Goal: Information Seeking & Learning: Learn about a topic

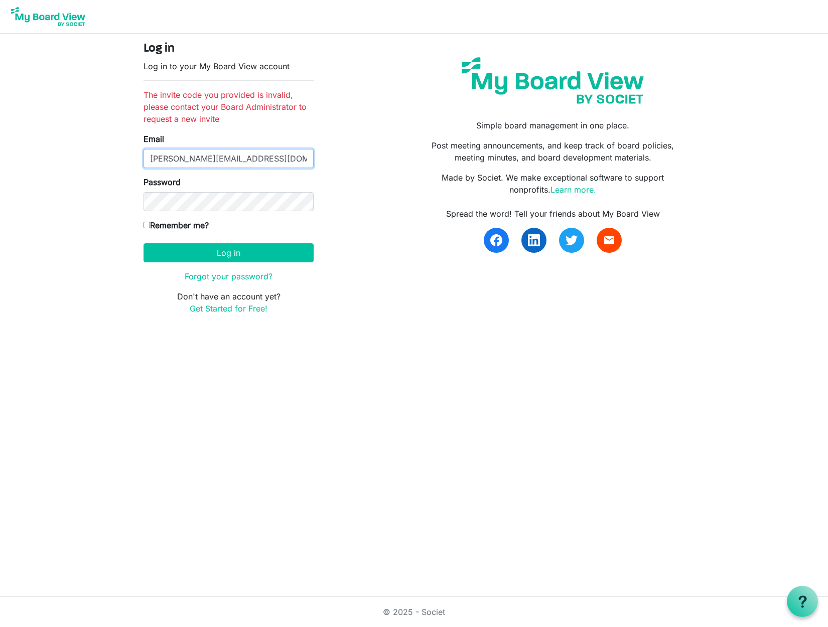
type input "[PERSON_NAME][EMAIL_ADDRESS][DOMAIN_NAME]"
click at [149, 225] on input "Remember me?" at bounding box center [147, 225] width 7 height 7
checkbox input "true"
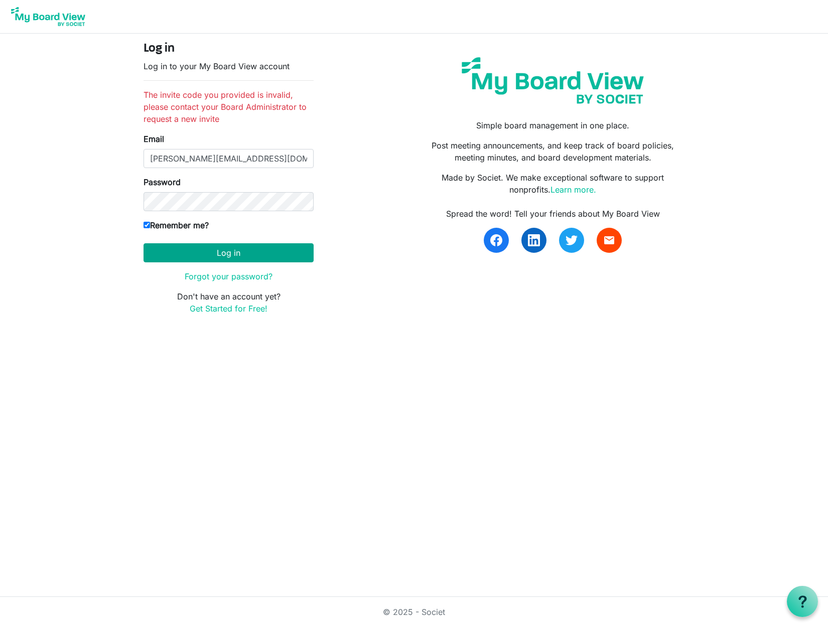
click at [235, 252] on button "Log in" at bounding box center [229, 252] width 170 height 19
click at [250, 249] on button "Log in" at bounding box center [229, 252] width 170 height 19
click at [262, 253] on button "Log in" at bounding box center [229, 252] width 170 height 19
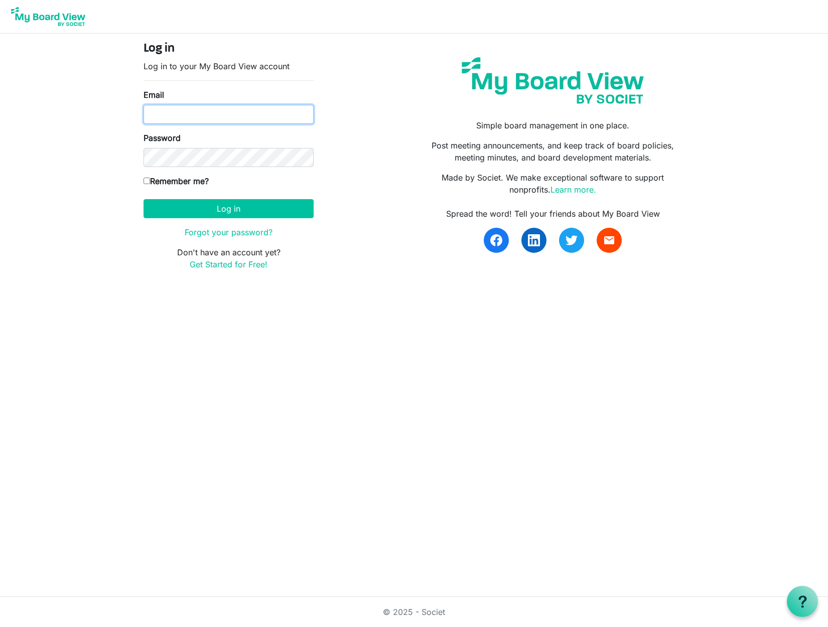
type input "allisonholly@me.com"
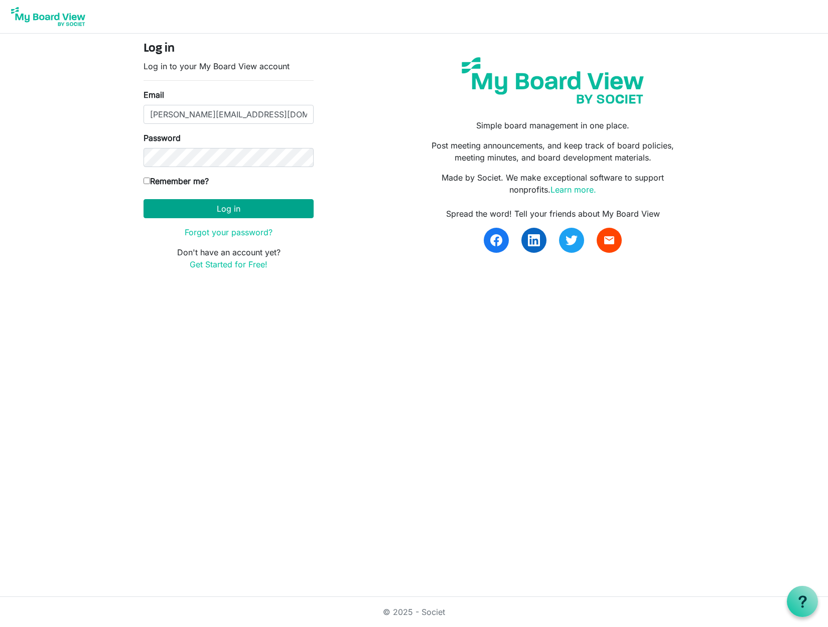
click at [241, 203] on button "Log in" at bounding box center [229, 208] width 170 height 19
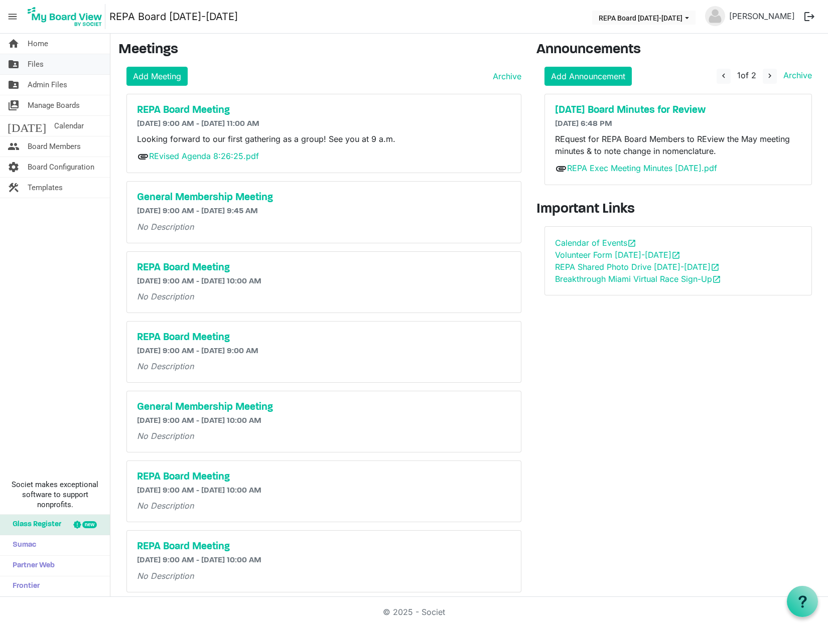
click at [33, 65] on span "Files" at bounding box center [36, 64] width 16 height 20
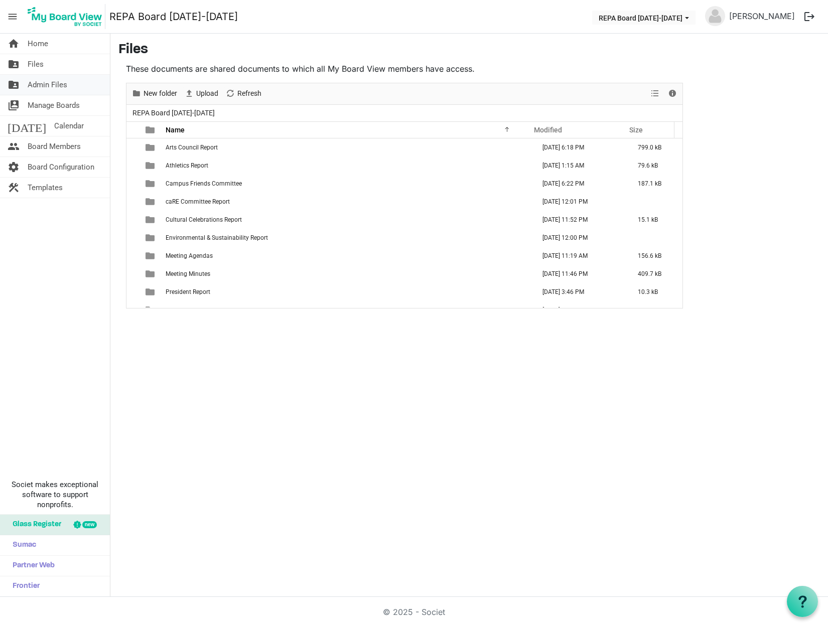
click at [49, 83] on span "Admin Files" at bounding box center [48, 85] width 40 height 20
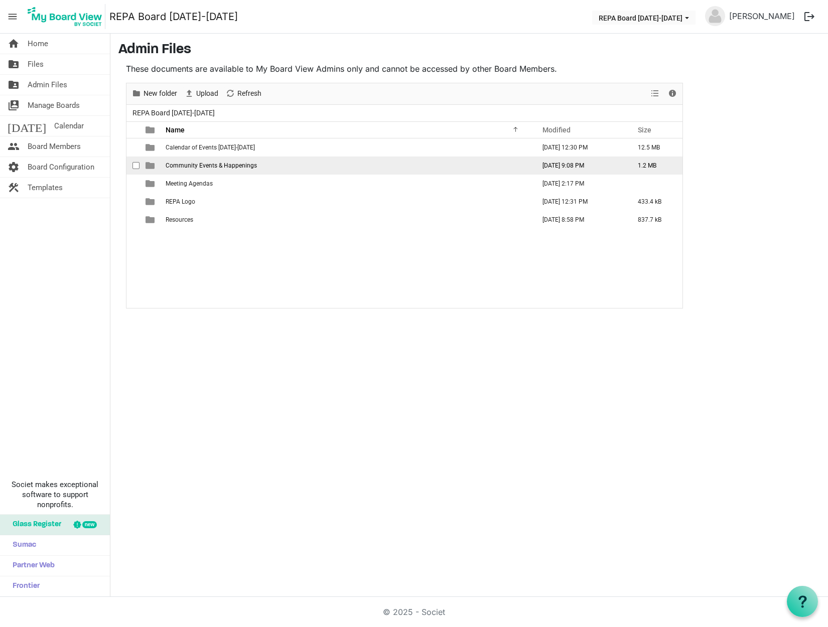
click at [154, 165] on span "is template cell column header type" at bounding box center [150, 165] width 9 height 9
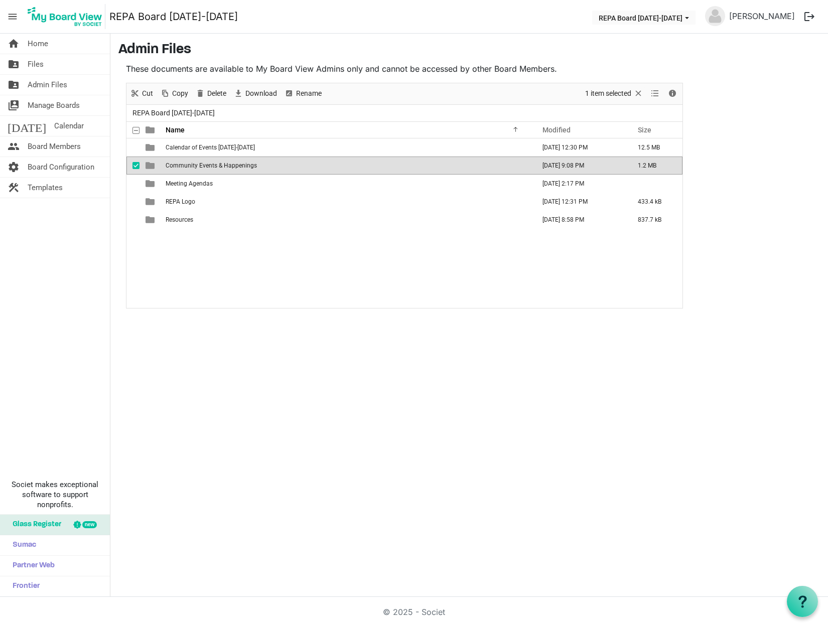
click at [197, 165] on span "Community Events & Happenings" at bounding box center [211, 165] width 91 height 7
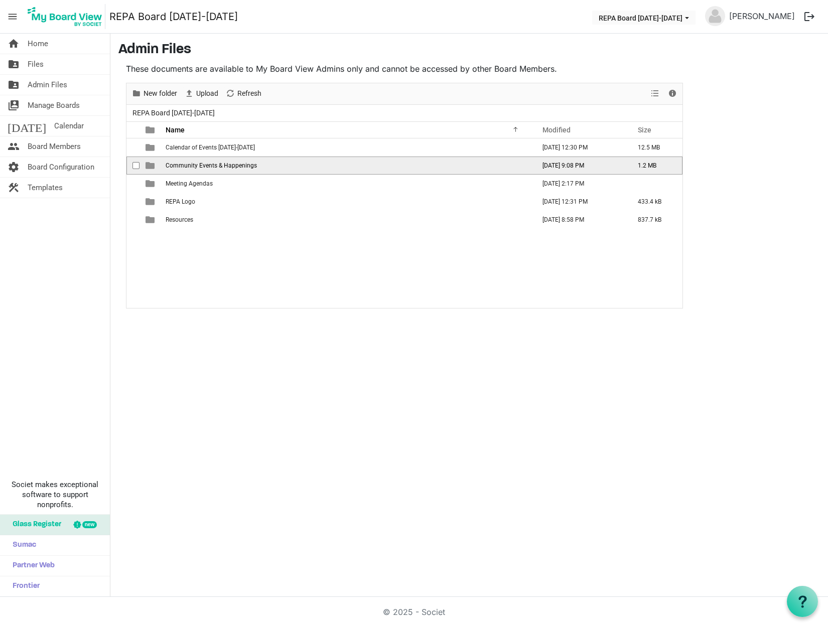
click at [197, 165] on span "Community Events & Happenings" at bounding box center [211, 165] width 91 height 7
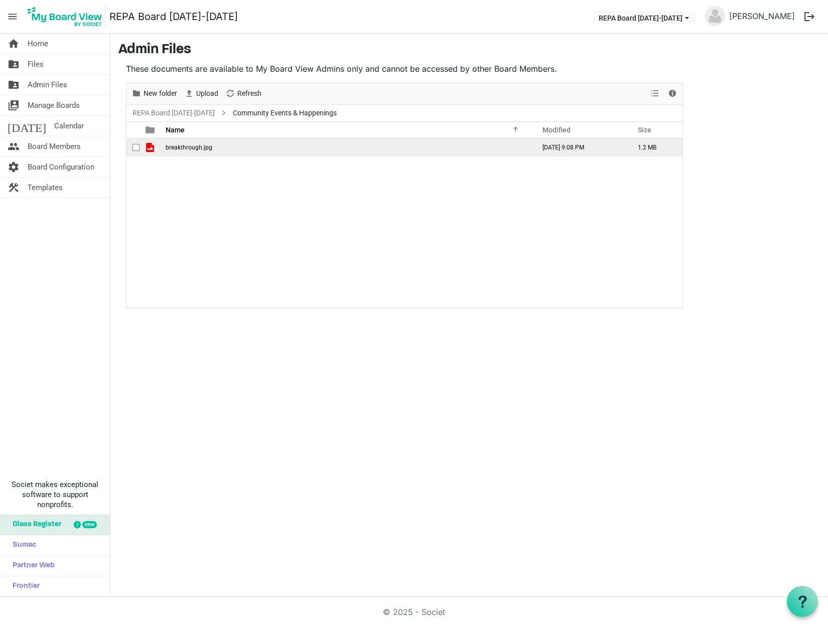
click at [164, 151] on td "breakthrough.jpg" at bounding box center [347, 148] width 369 height 18
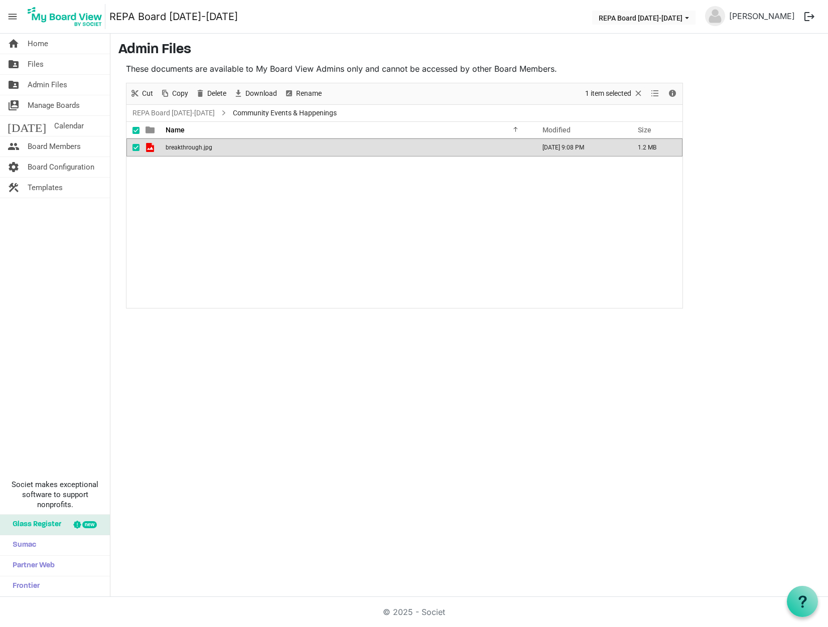
click at [164, 151] on td "breakthrough.jpg" at bounding box center [347, 148] width 369 height 18
click at [137, 130] on span at bounding box center [136, 130] width 7 height 7
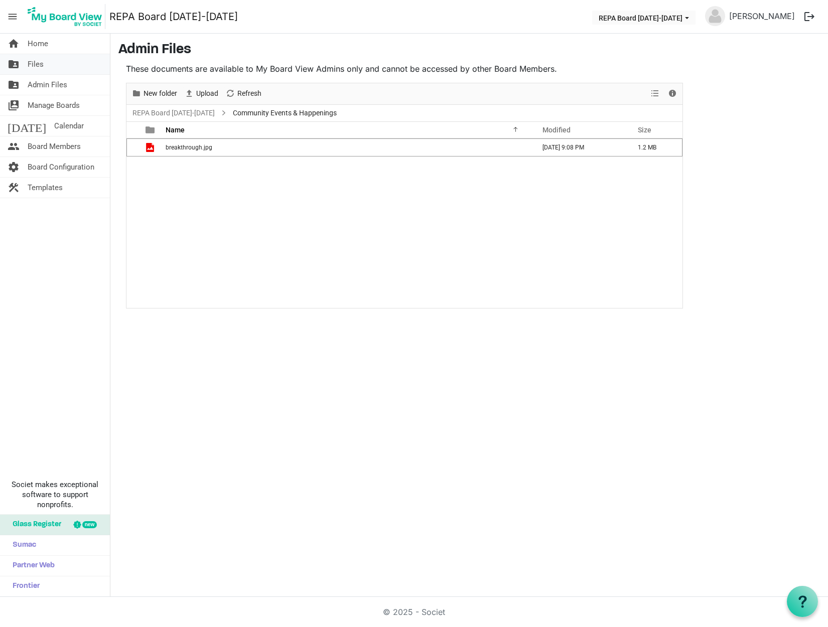
click at [64, 64] on link "folder_shared Files" at bounding box center [55, 64] width 110 height 20
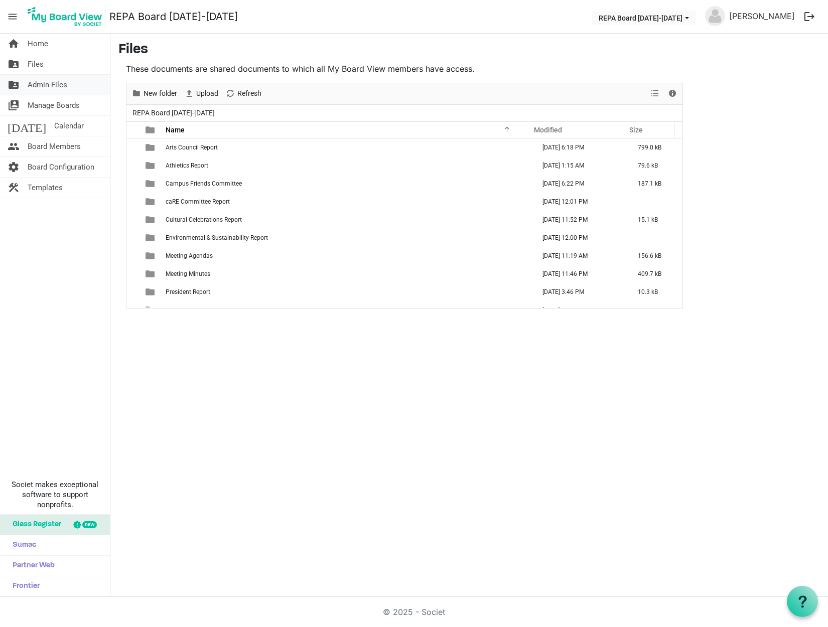
click at [65, 85] on span "Admin Files" at bounding box center [48, 85] width 40 height 20
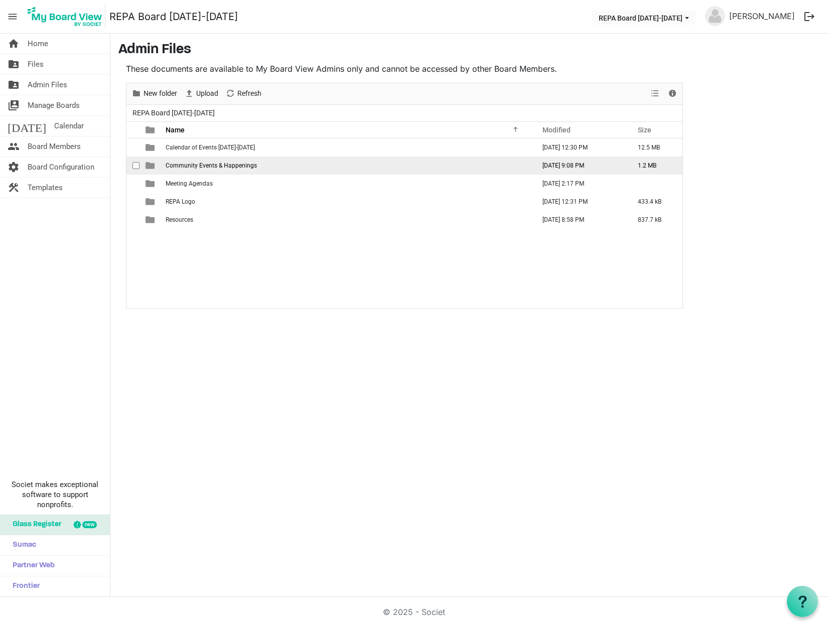
click at [217, 166] on span "Community Events & Happenings" at bounding box center [211, 165] width 91 height 7
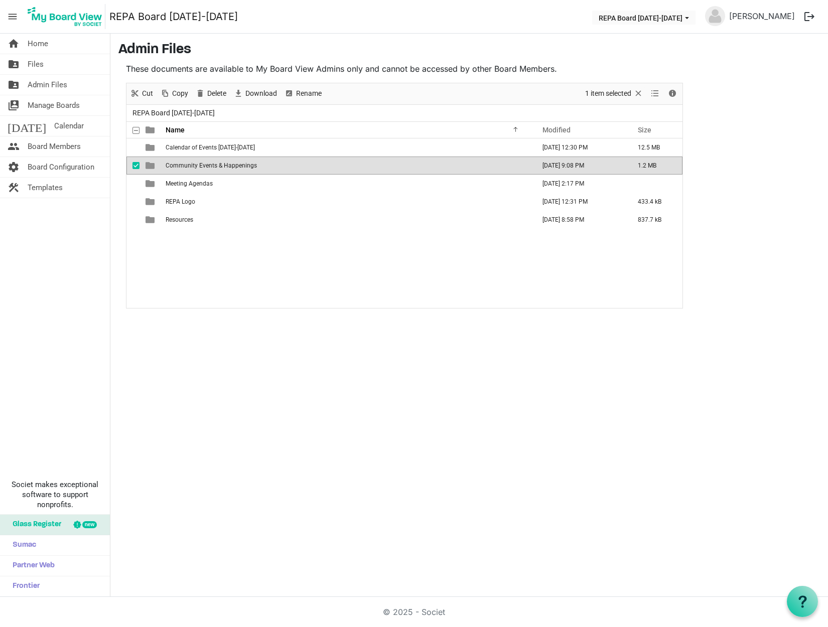
click at [217, 166] on span "Community Events & Happenings" at bounding box center [211, 165] width 91 height 7
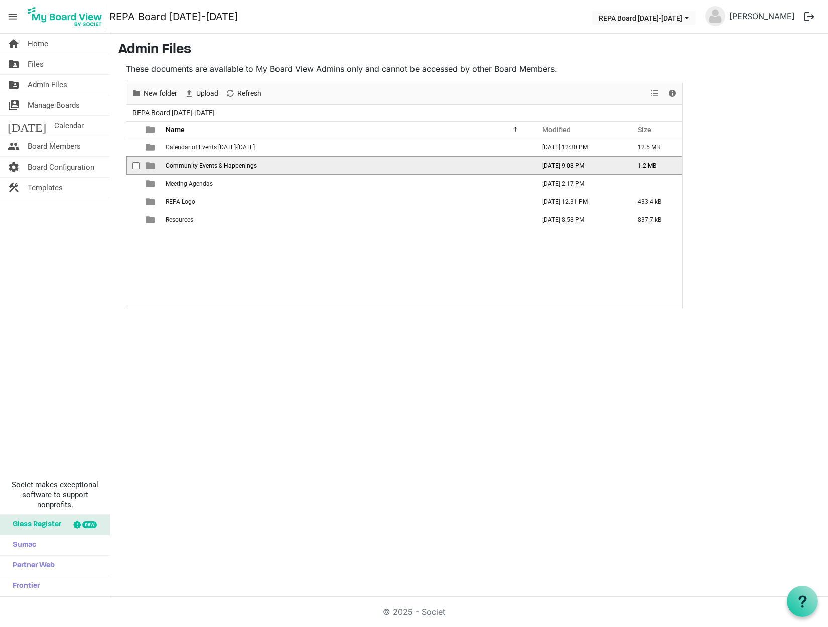
click at [217, 166] on span "Community Events & Happenings" at bounding box center [211, 165] width 91 height 7
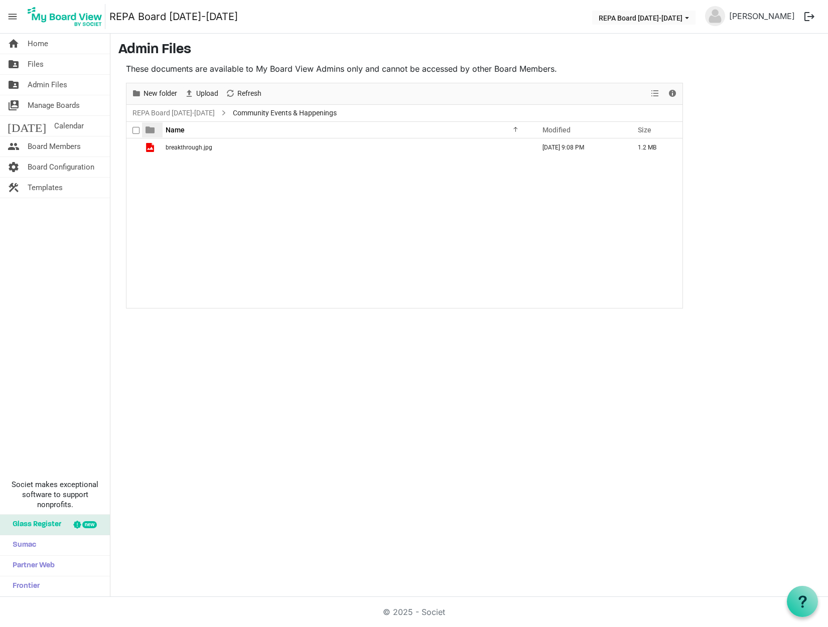
click at [149, 129] on span at bounding box center [150, 129] width 9 height 9
click at [196, 132] on div "Name" at bounding box center [343, 129] width 363 height 15
click at [139, 130] on div at bounding box center [139, 130] width 2 height 16
click at [252, 179] on div "breakthrough.jpg August 21, 2025 9:08 PM 1.2 MB" at bounding box center [404, 223] width 556 height 169
click at [192, 89] on span "Upload" at bounding box center [189, 93] width 12 height 13
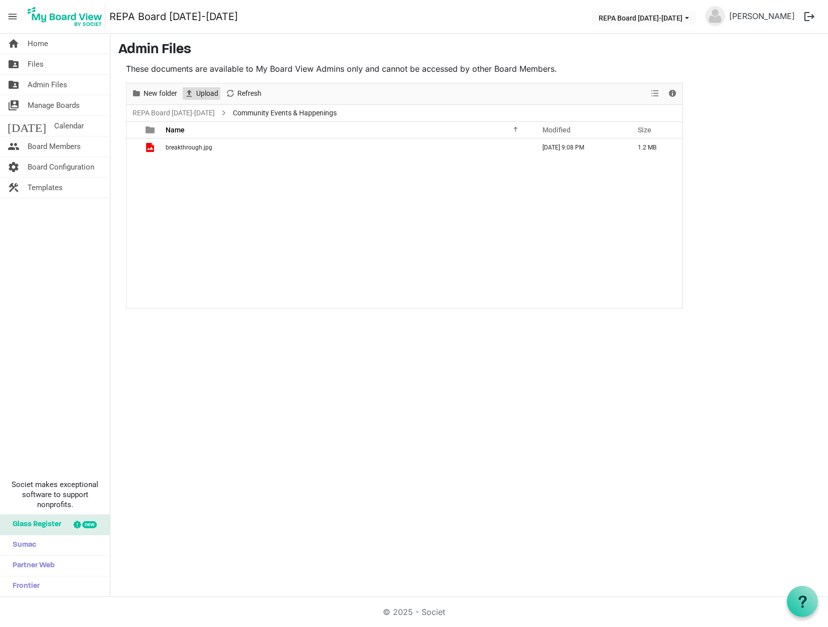
click at [196, 92] on span "Upload" at bounding box center [207, 93] width 24 height 13
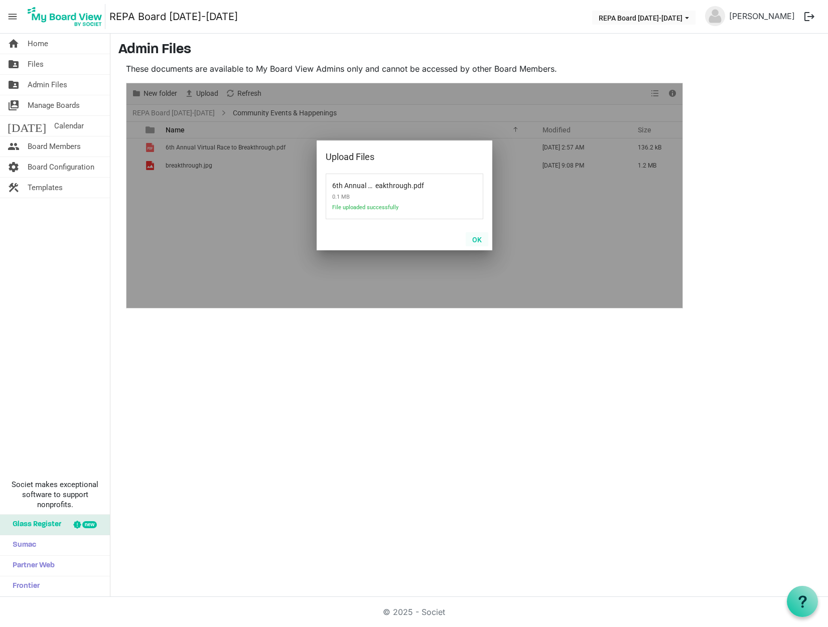
click at [475, 238] on button "OK" at bounding box center [477, 239] width 23 height 14
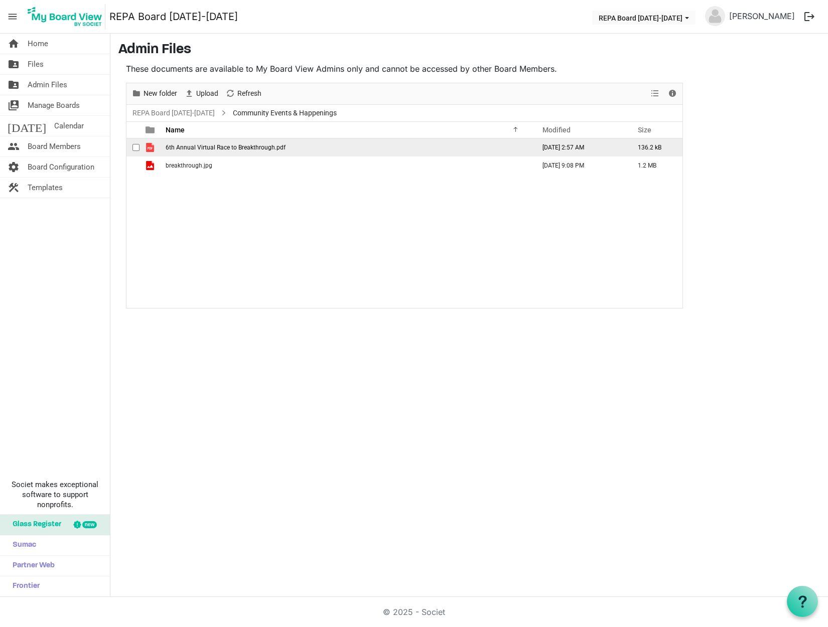
click at [168, 147] on span "6th Annual Virtual Race to Breakthrough.pdf" at bounding box center [226, 147] width 120 height 7
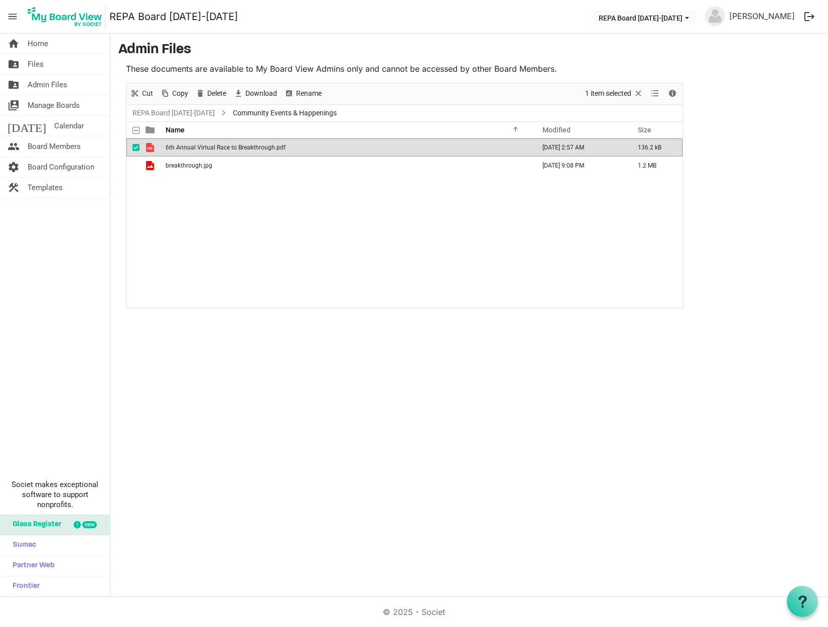
click at [168, 147] on span "6th Annual Virtual Race to Breakthrough.pdf" at bounding box center [226, 147] width 120 height 7
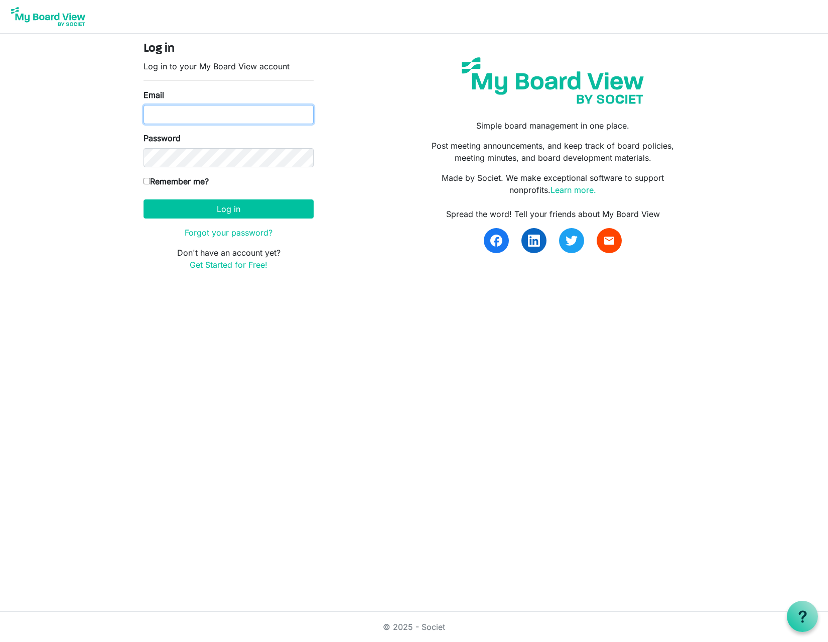
type input "[PERSON_NAME][EMAIL_ADDRESS][DOMAIN_NAME]"
click at [224, 213] on button "Log in" at bounding box center [229, 208] width 170 height 19
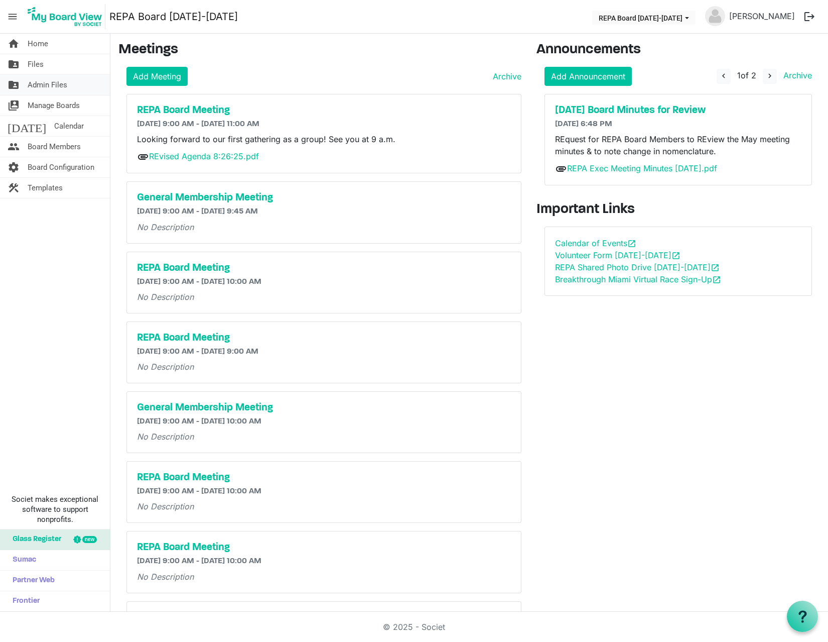
click at [36, 83] on span "Admin Files" at bounding box center [48, 85] width 40 height 20
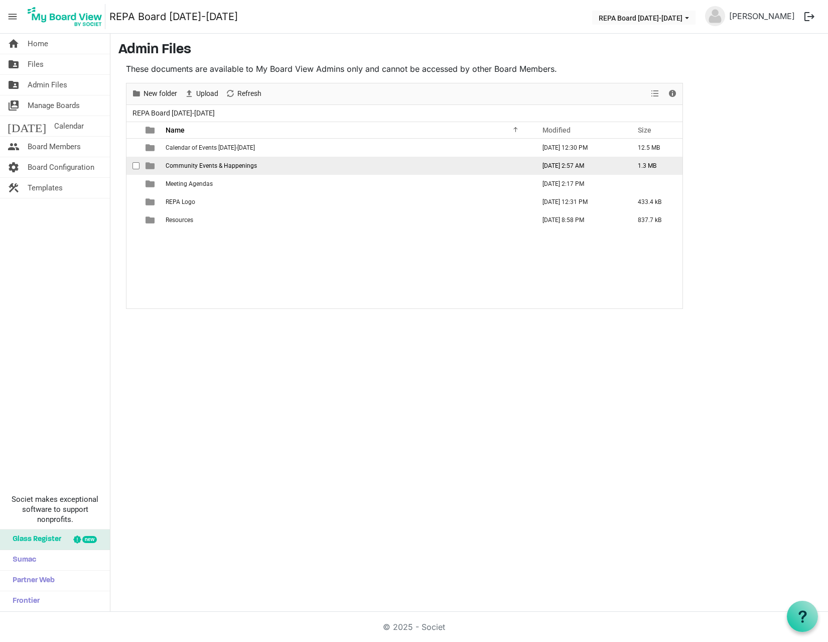
click at [189, 165] on span "Community Events & Happenings" at bounding box center [211, 165] width 91 height 7
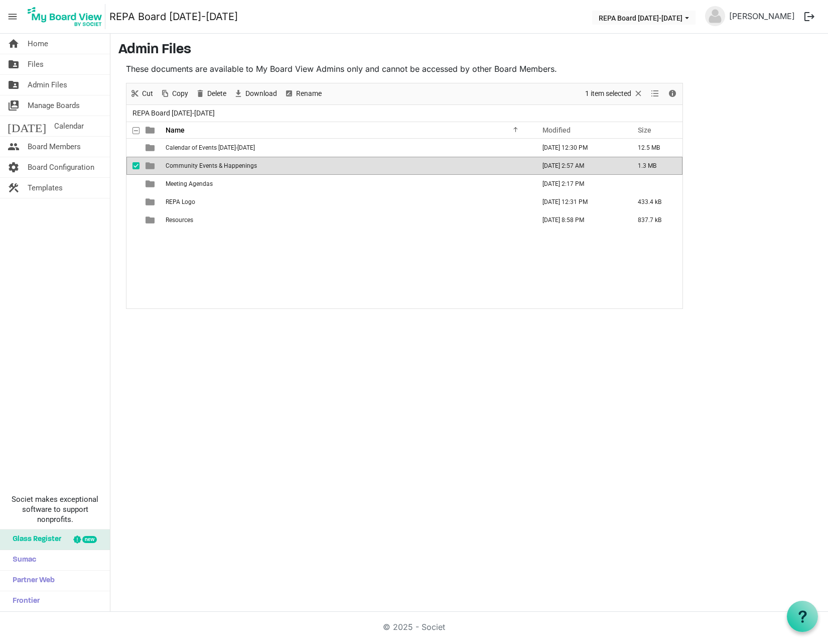
click at [189, 165] on span "Community Events & Happenings" at bounding box center [211, 165] width 91 height 7
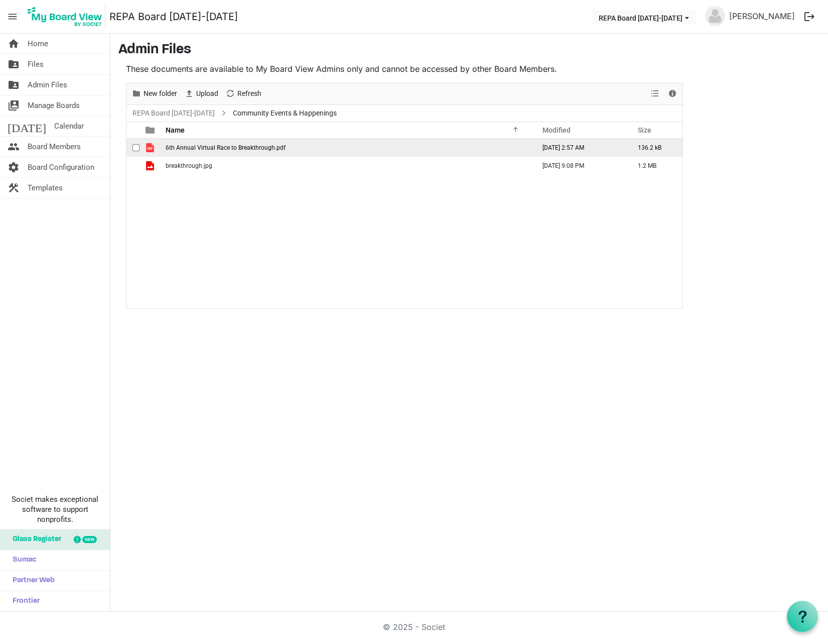
click at [259, 148] on span "6th Annual Virtual Race to Breakthrough.pdf" at bounding box center [226, 147] width 120 height 7
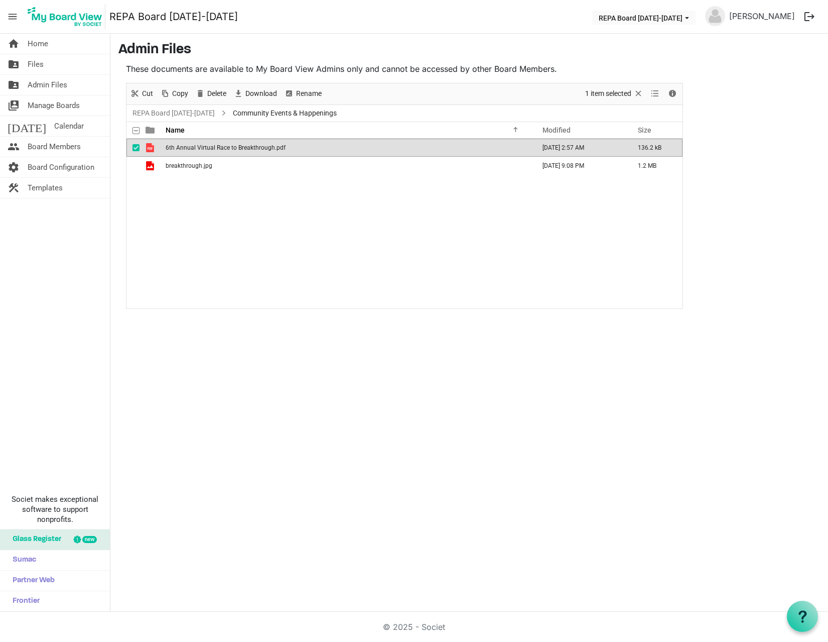
click at [259, 148] on span "6th Annual Virtual Race to Breakthrough.pdf" at bounding box center [226, 147] width 120 height 7
click at [42, 42] on span "Home" at bounding box center [38, 44] width 21 height 20
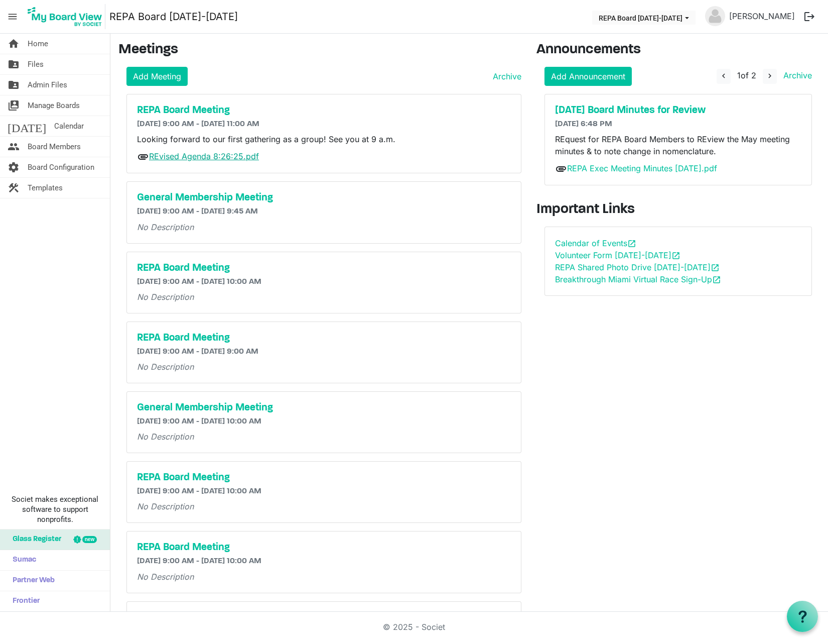
click at [200, 158] on link "REvised Agenda 8:26:25.pdf" at bounding box center [204, 156] width 110 height 10
click at [580, 166] on link "REPA Exec Meeting Minutes May 12, 2025.pdf" at bounding box center [642, 168] width 150 height 10
click at [585, 241] on link "Calendar of Events open_in_new" at bounding box center [595, 243] width 81 height 10
click at [48, 43] on span "Home" at bounding box center [38, 44] width 21 height 20
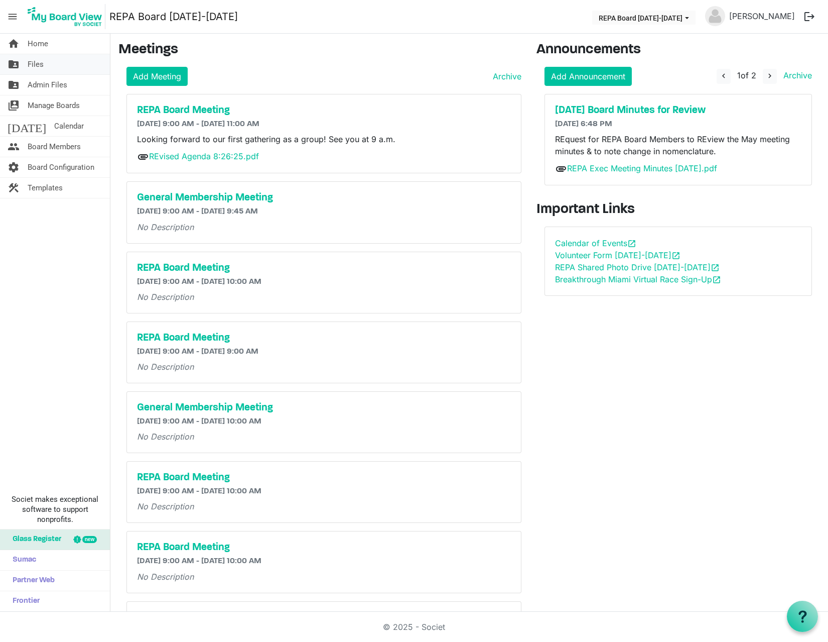
click at [45, 64] on link "folder_shared Files" at bounding box center [55, 64] width 110 height 20
click at [34, 65] on span "Files" at bounding box center [36, 64] width 16 height 20
click at [45, 85] on span "Admin Files" at bounding box center [48, 85] width 40 height 20
click at [32, 62] on span "Files" at bounding box center [36, 64] width 16 height 20
click at [25, 83] on link "folder_shared Admin Files" at bounding box center [55, 85] width 110 height 20
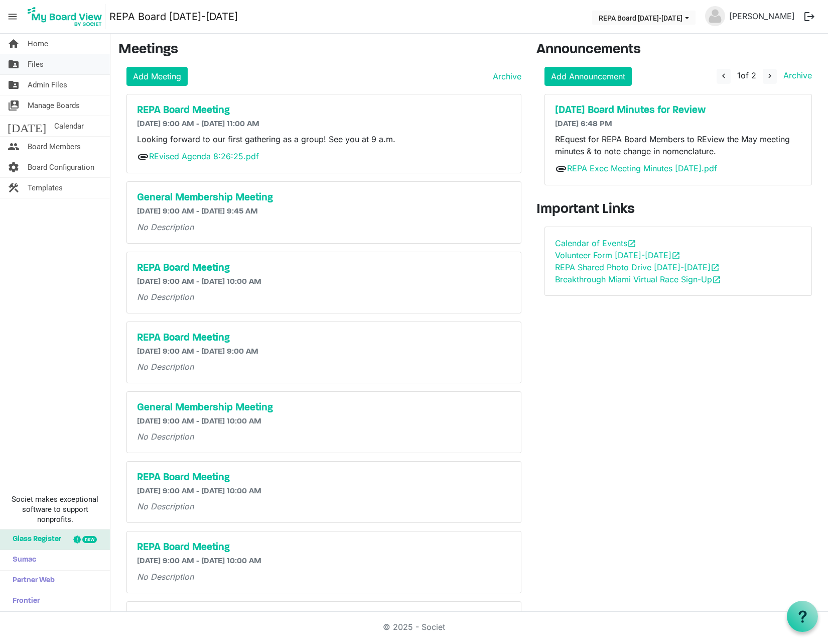
click at [16, 64] on span "folder_shared" at bounding box center [14, 64] width 12 height 20
click at [16, 63] on span "folder_shared" at bounding box center [14, 64] width 12 height 20
click at [765, 75] on span "navigate_next" at bounding box center [769, 75] width 9 height 9
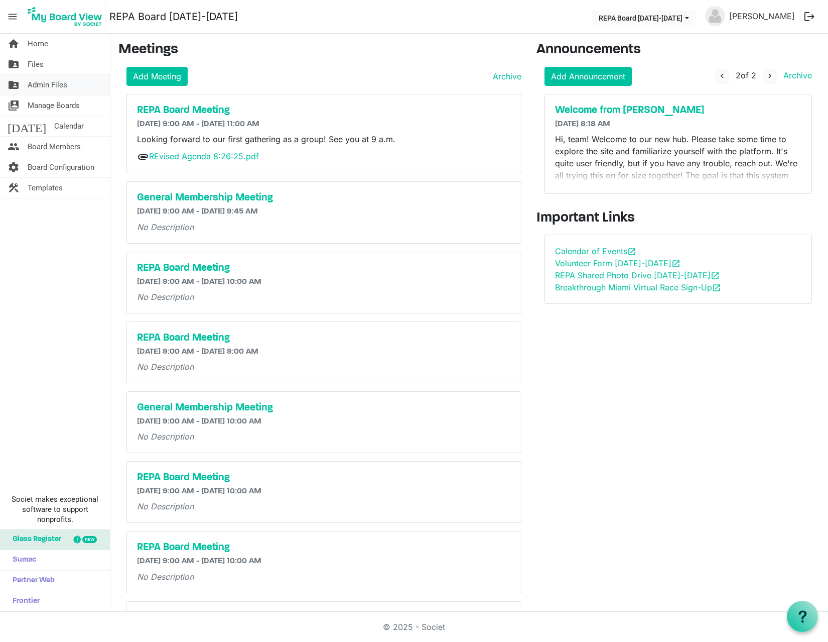
click at [36, 83] on span "Admin Files" at bounding box center [48, 85] width 40 height 20
click at [631, 133] on div "May 12, 2025 Board Minutes for Review 8/23/2025 6:48 PM REquest for REPA Board …" at bounding box center [679, 148] width 268 height 108
click at [574, 102] on div "May 12, 2025 Board Minutes for Review 8/23/2025 6:48 PM REquest for REPA Board …" at bounding box center [679, 148] width 268 height 108
click at [718, 75] on span "navigate_before" at bounding box center [722, 75] width 9 height 9
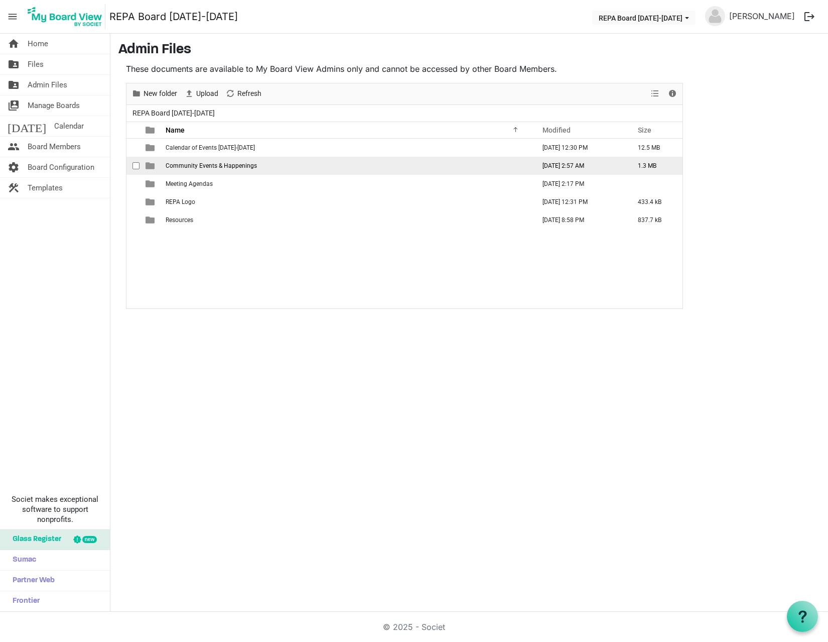
click at [166, 170] on td "Community Events & Happenings" at bounding box center [347, 166] width 369 height 18
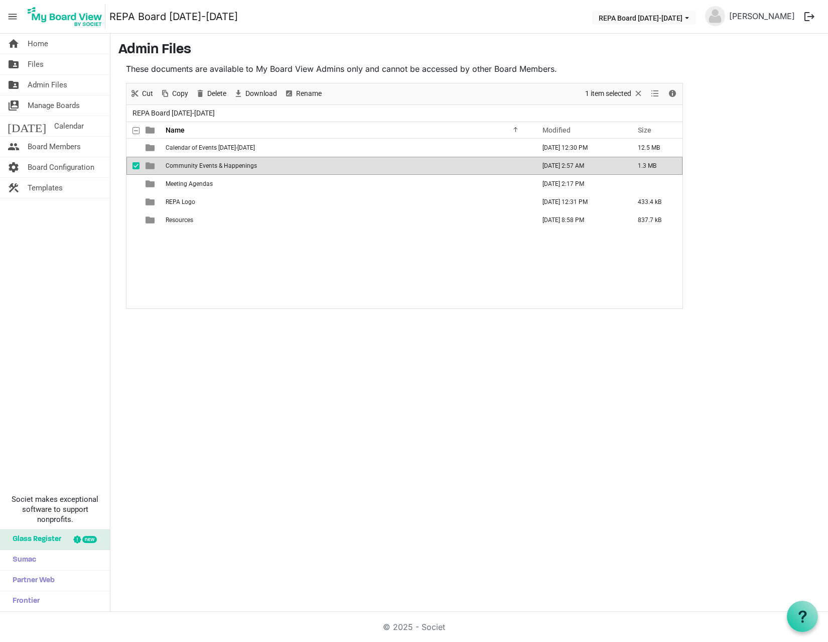
click at [165, 163] on td "Community Events & Happenings" at bounding box center [347, 166] width 369 height 18
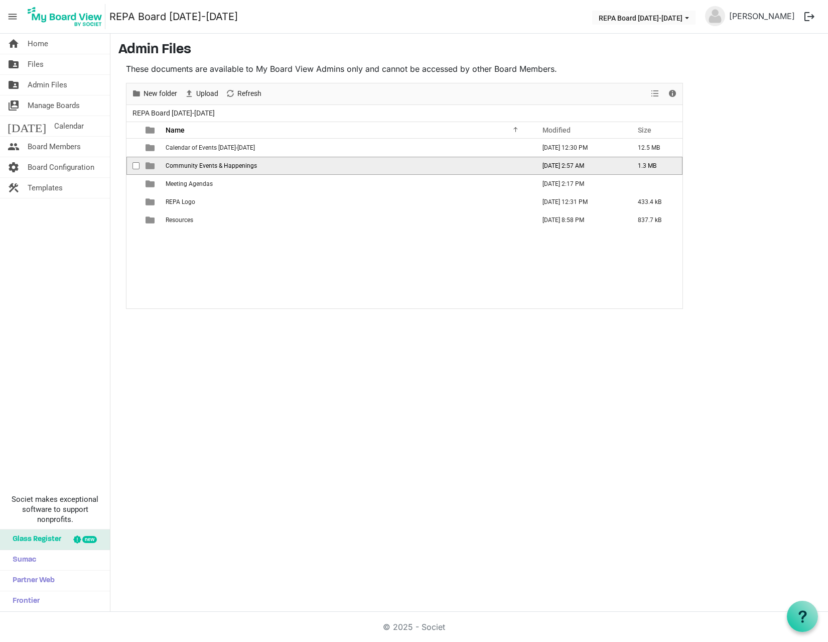
click at [165, 163] on td "Community Events & Happenings" at bounding box center [347, 166] width 369 height 18
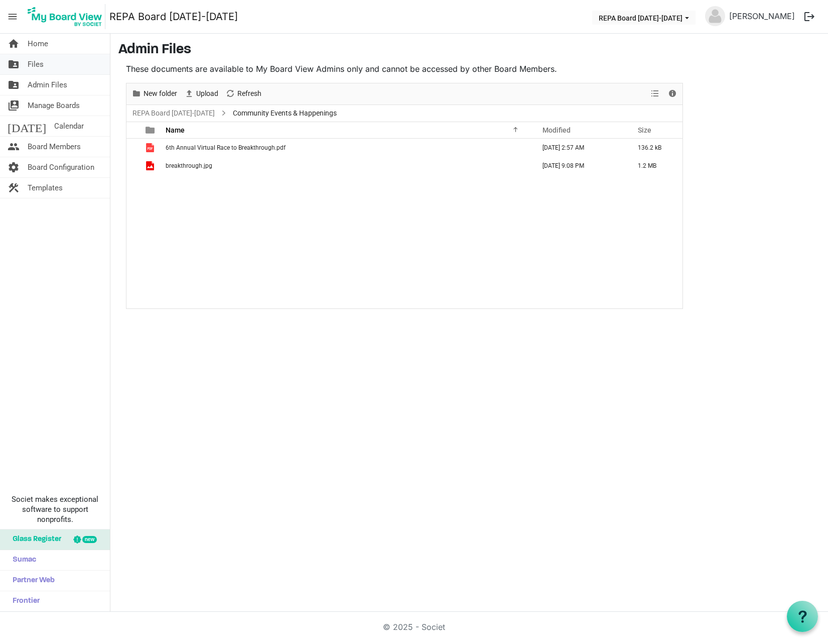
click at [34, 62] on span "Files" at bounding box center [36, 64] width 16 height 20
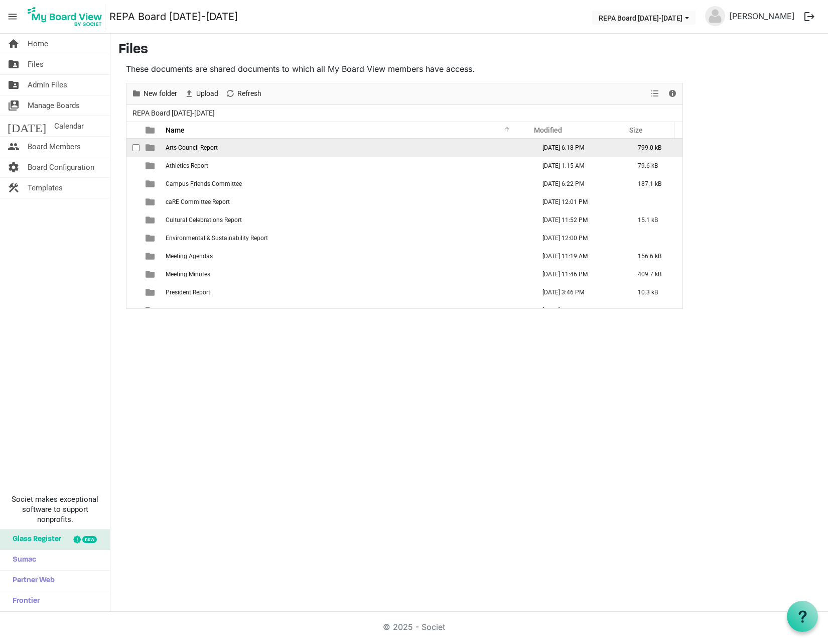
click at [188, 149] on span "Arts Council Report" at bounding box center [192, 147] width 52 height 7
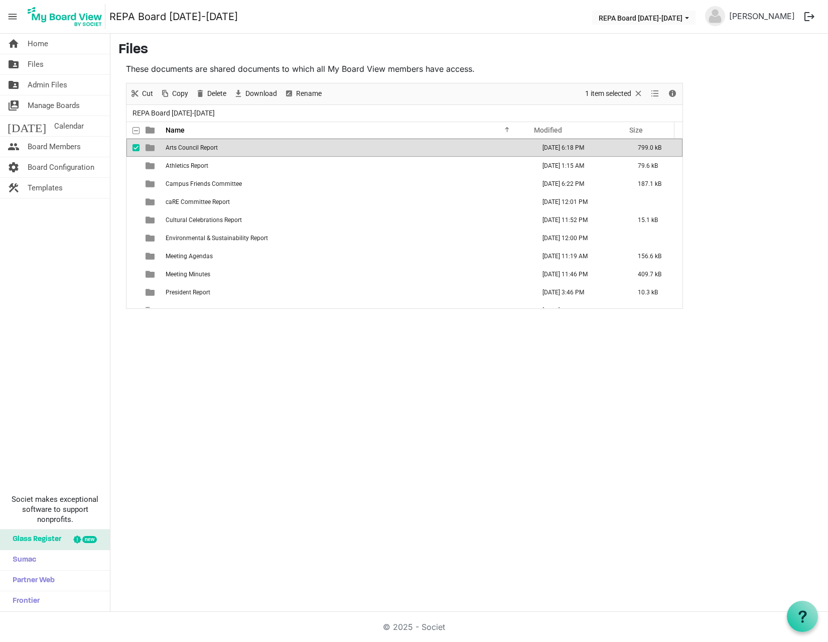
click at [188, 149] on span "Arts Council Report" at bounding box center [192, 147] width 52 height 7
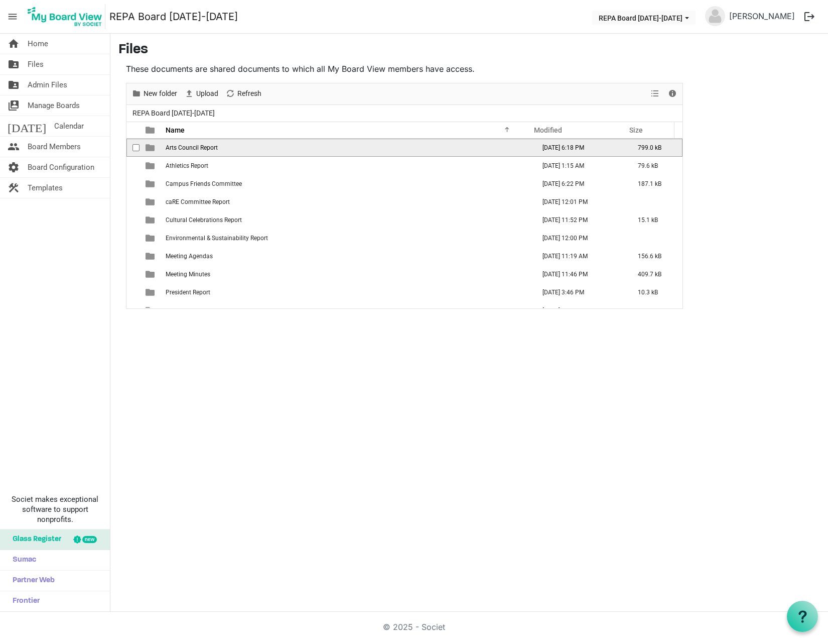
click at [188, 148] on span "Arts Council Report" at bounding box center [192, 147] width 52 height 7
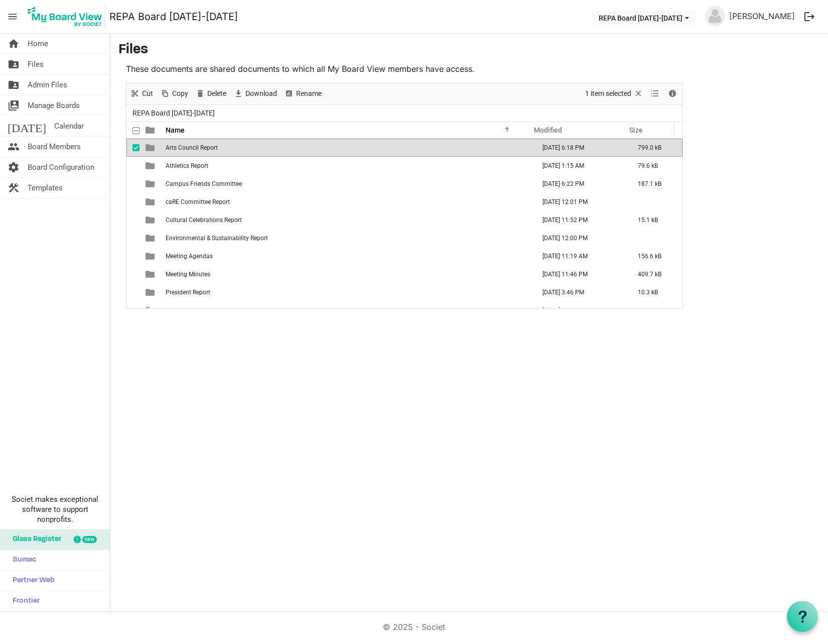
click at [188, 148] on span "Arts Council Report" at bounding box center [192, 147] width 52 height 7
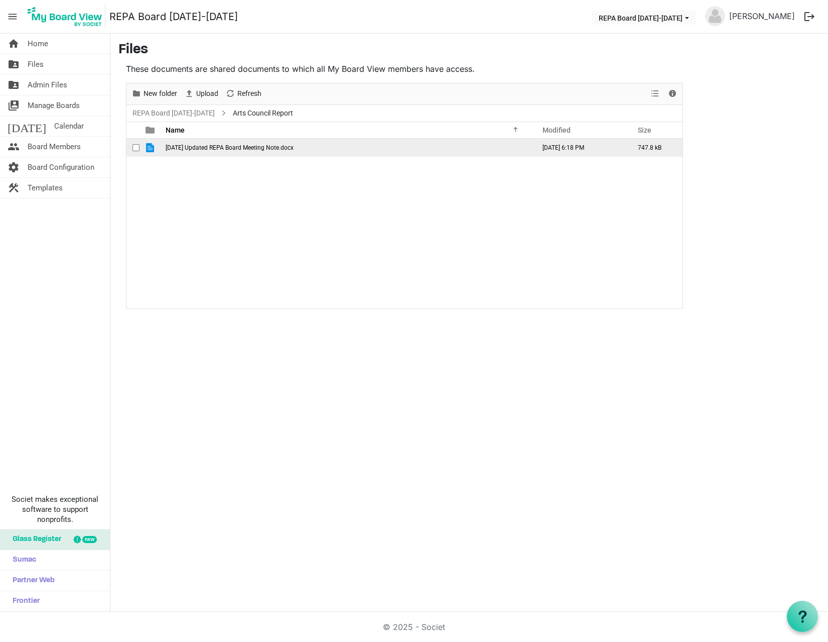
click at [189, 148] on span "August 25 Updated REPA Board Meeting Note.docx" at bounding box center [230, 147] width 128 height 7
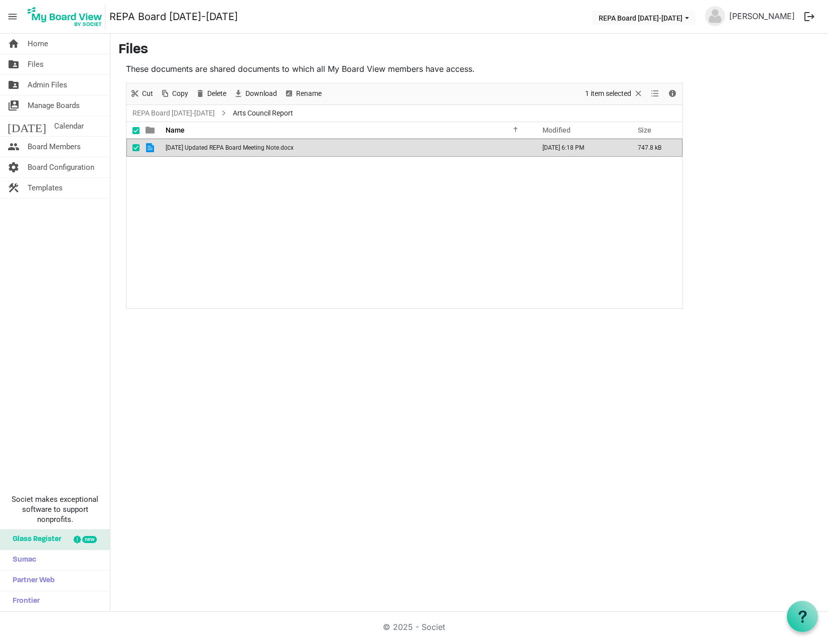
click at [189, 147] on span "August 25 Updated REPA Board Meeting Note.docx" at bounding box center [230, 147] width 128 height 7
click at [696, 20] on button "REPA Board [DATE]-[DATE]" at bounding box center [643, 18] width 103 height 14
click at [769, 57] on h3 "Files" at bounding box center [469, 50] width 702 height 17
click at [37, 64] on span "Files" at bounding box center [36, 64] width 16 height 20
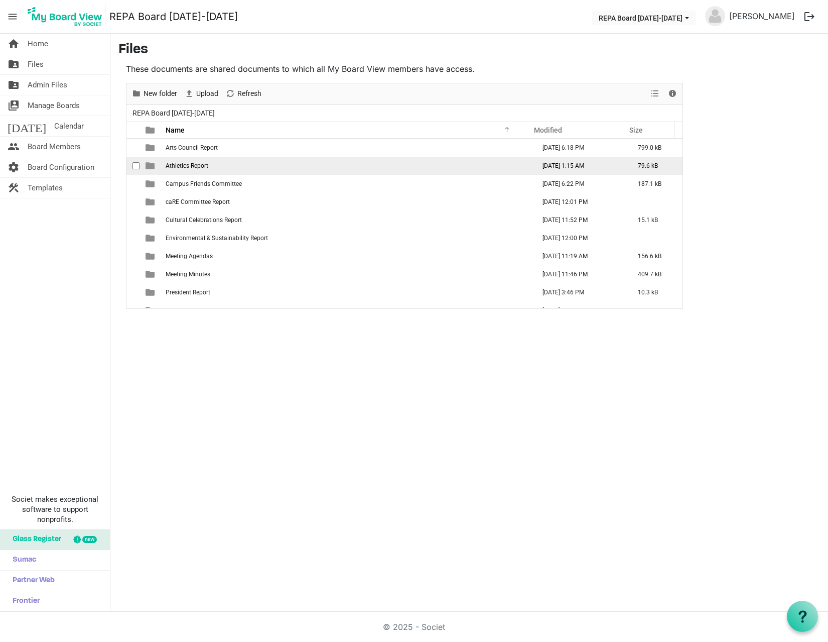
click at [180, 164] on span "Athletics Report" at bounding box center [187, 165] width 43 height 7
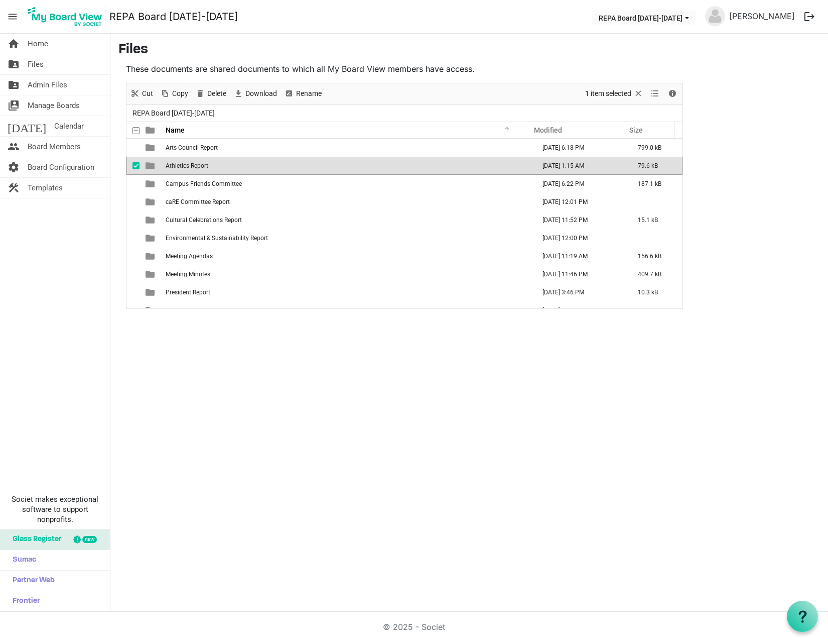
click at [180, 164] on span "Athletics Report" at bounding box center [187, 165] width 43 height 7
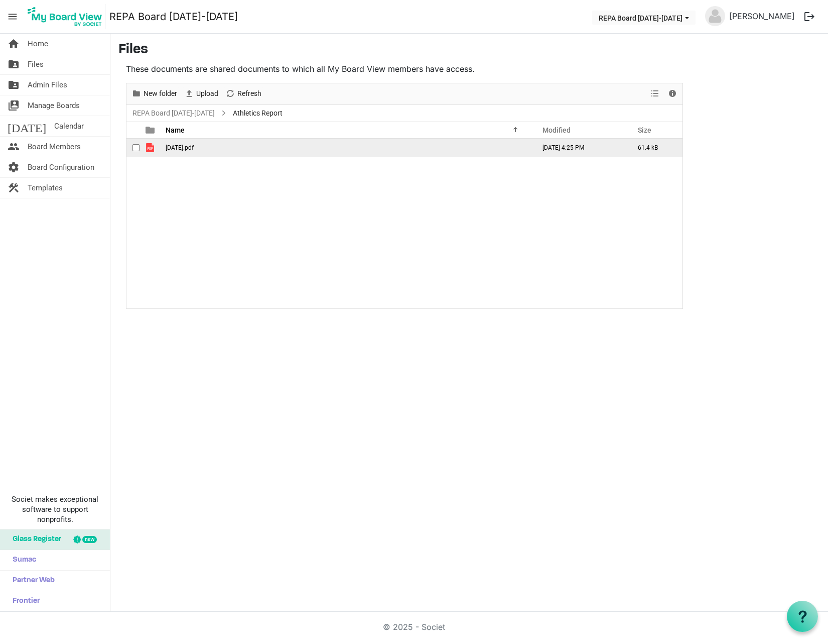
click at [179, 150] on span "[DATE].pdf" at bounding box center [180, 147] width 28 height 7
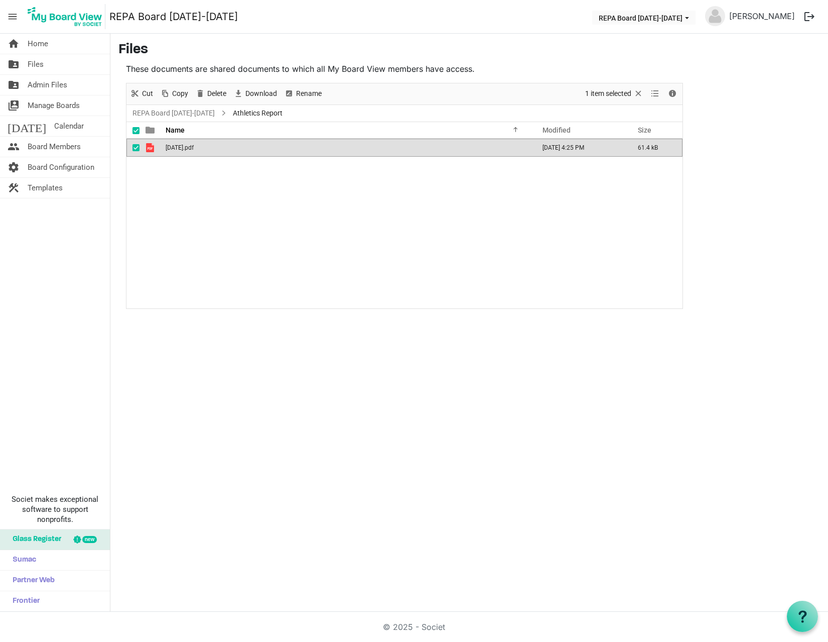
click at [179, 150] on span "[DATE].pdf" at bounding box center [180, 147] width 28 height 7
click at [49, 64] on link "folder_shared Files" at bounding box center [55, 64] width 110 height 20
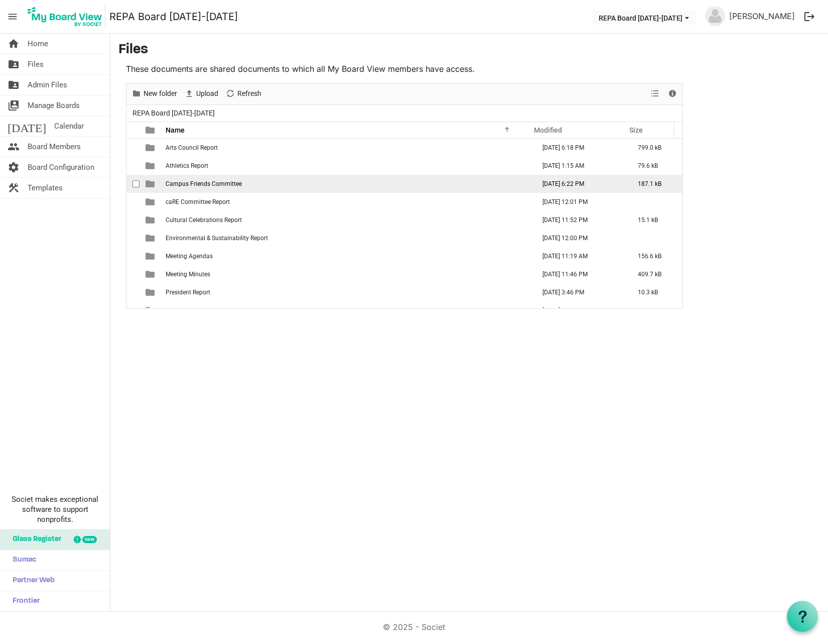
click at [206, 183] on span "Campus Friends Committee" at bounding box center [204, 183] width 76 height 7
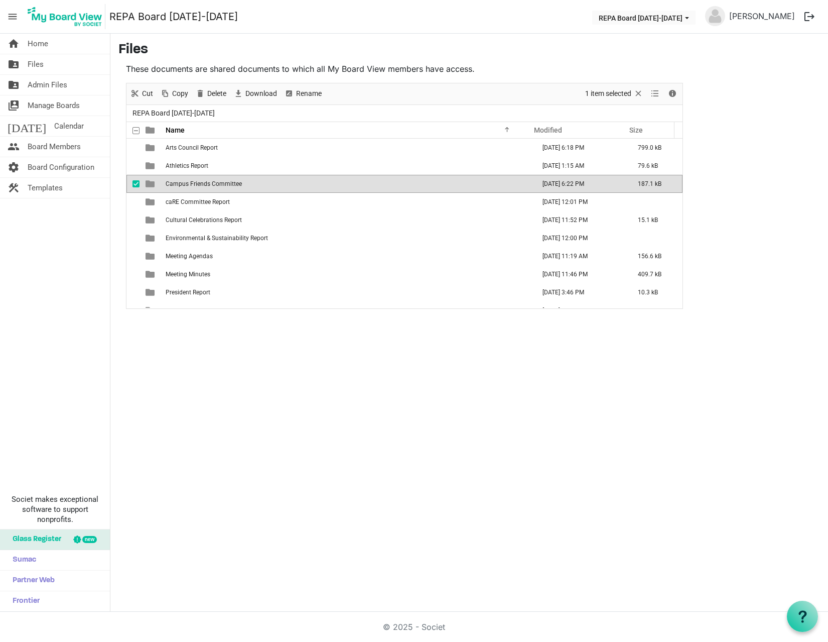
click at [206, 183] on span "Campus Friends Committee" at bounding box center [204, 183] width 76 height 7
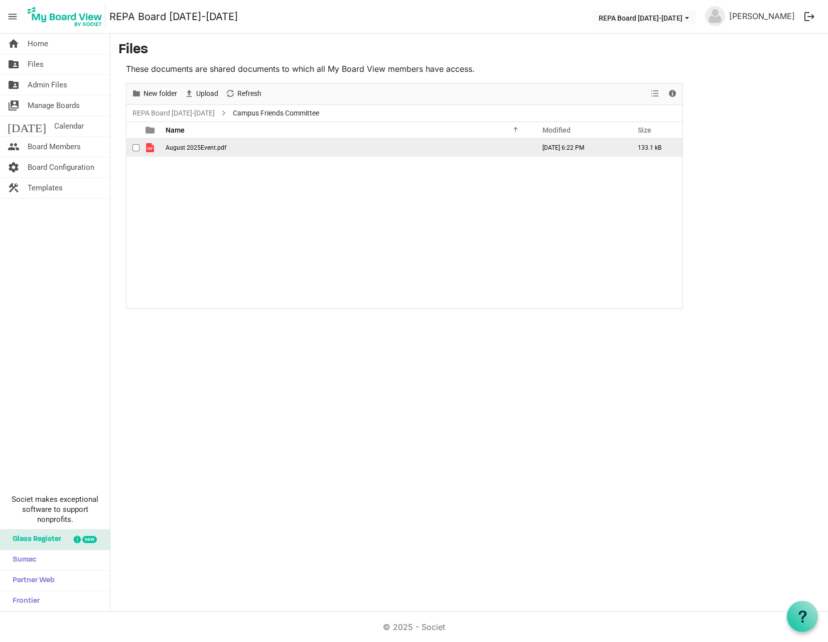
click at [206, 146] on span "August 2025Event.pdf" at bounding box center [196, 147] width 61 height 7
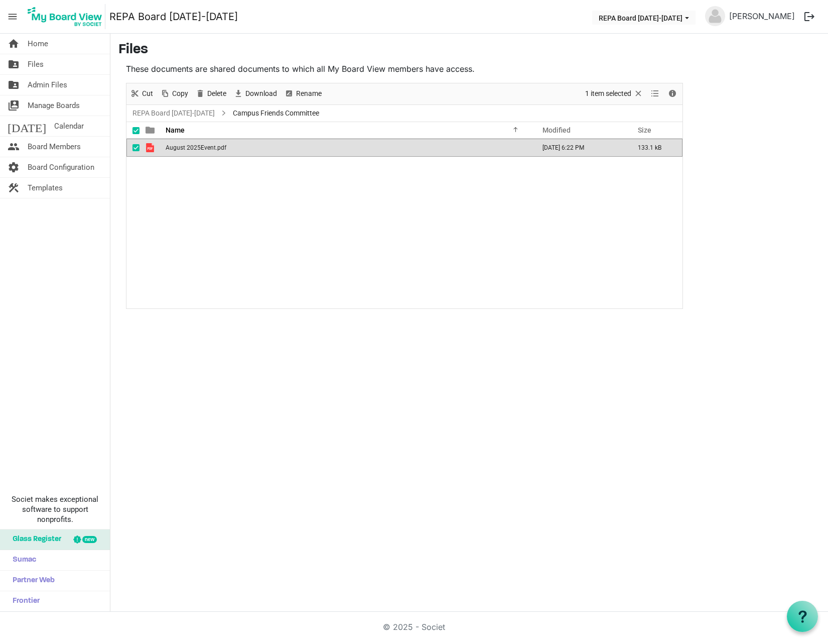
click at [206, 146] on span "August 2025Event.pdf" at bounding box center [196, 147] width 61 height 7
click at [42, 65] on span "Files" at bounding box center [36, 64] width 16 height 20
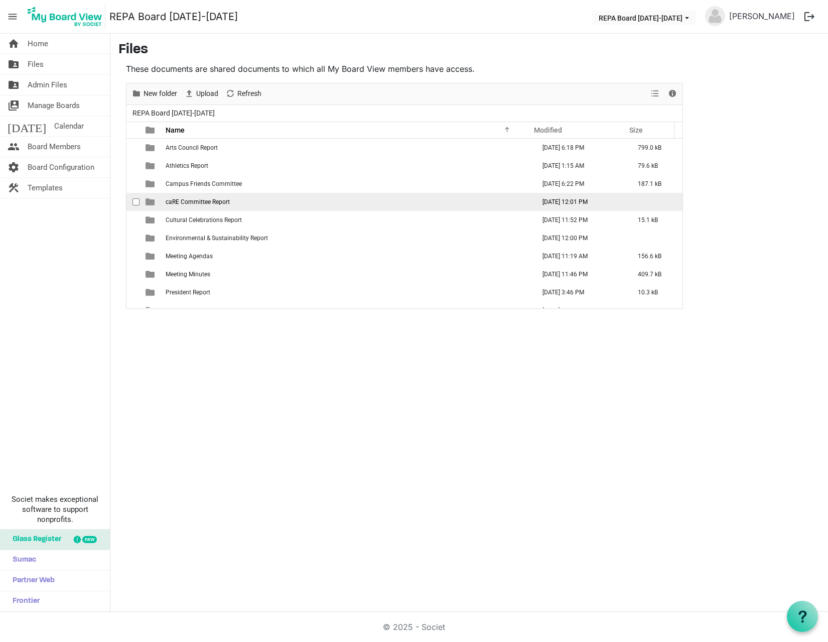
click at [207, 203] on span "caRE Committee Report" at bounding box center [198, 201] width 64 height 7
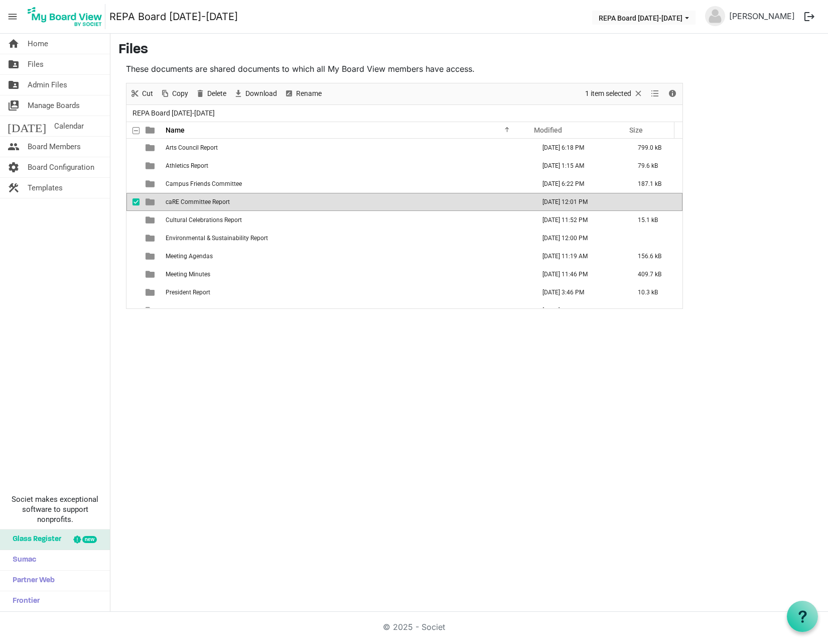
click at [207, 203] on span "caRE Committee Report" at bounding box center [198, 201] width 64 height 7
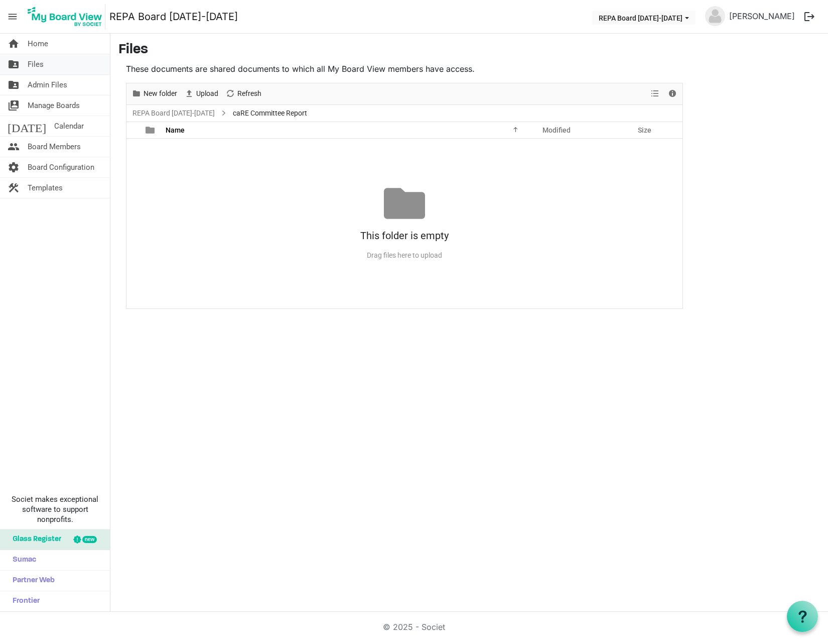
click at [39, 61] on span "Files" at bounding box center [36, 64] width 16 height 20
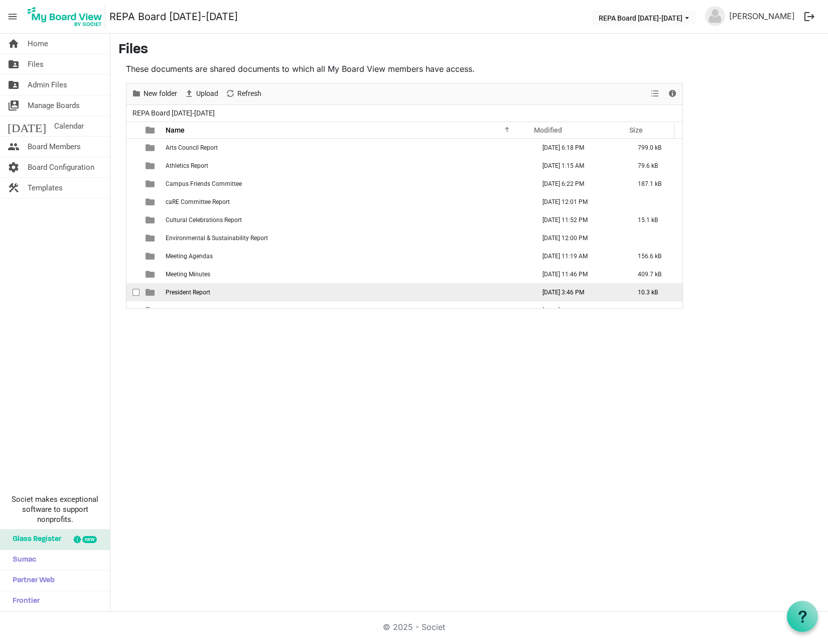
click at [199, 294] on span "President Report" at bounding box center [188, 292] width 45 height 7
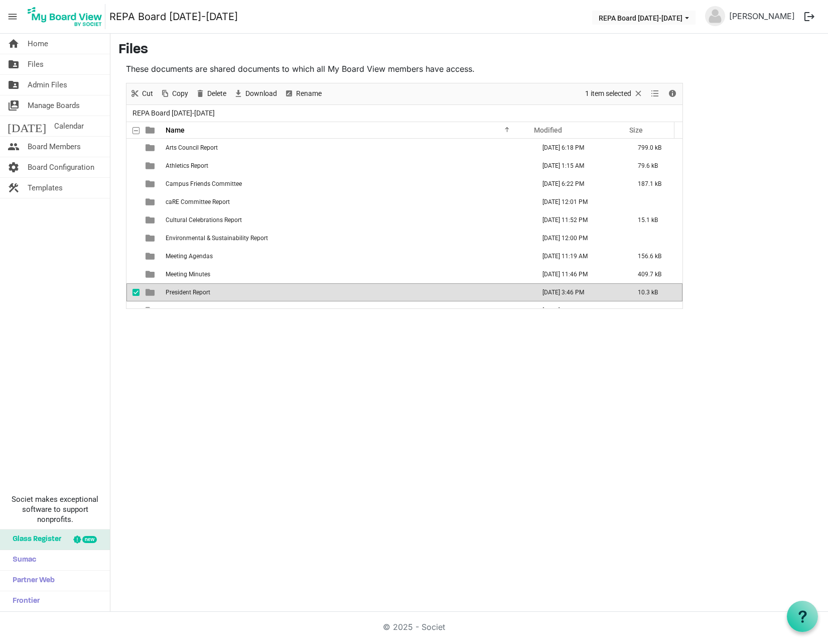
click at [199, 294] on span "President Report" at bounding box center [188, 292] width 45 height 7
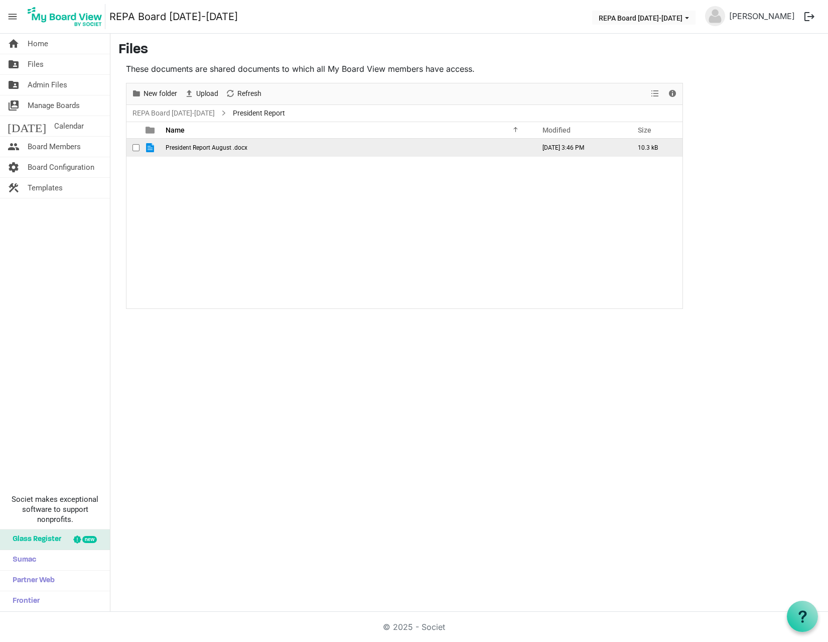
click at [185, 149] on span "President Report August .docx" at bounding box center [207, 147] width 82 height 7
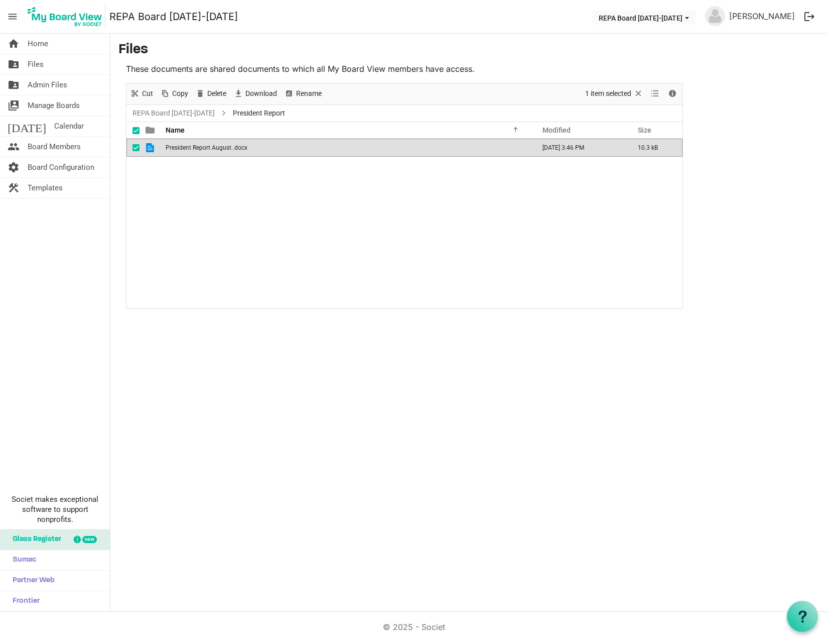
click at [185, 149] on span "President Report August .docx" at bounding box center [207, 147] width 82 height 7
click at [170, 145] on span "President Report August .docx" at bounding box center [207, 147] width 82 height 7
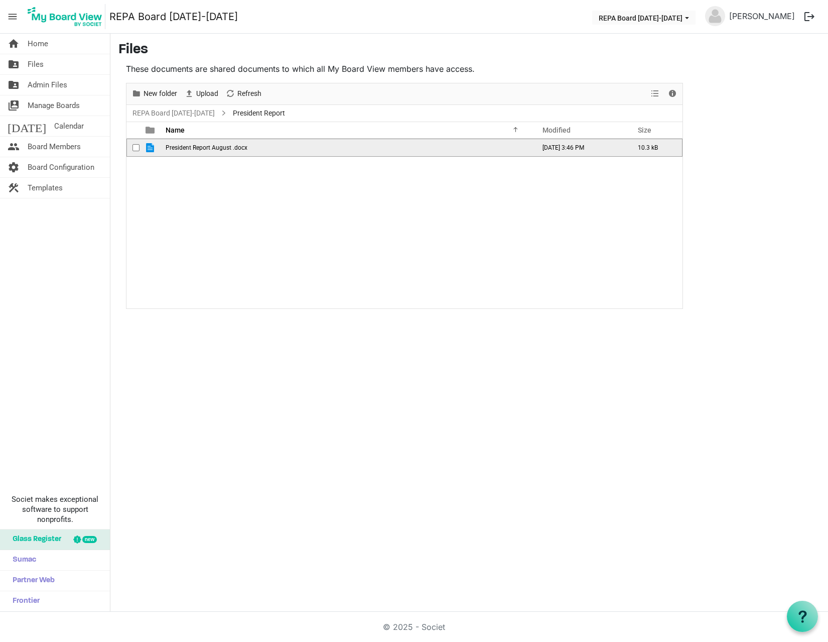
click at [170, 145] on span "President Report August .docx" at bounding box center [207, 147] width 82 height 7
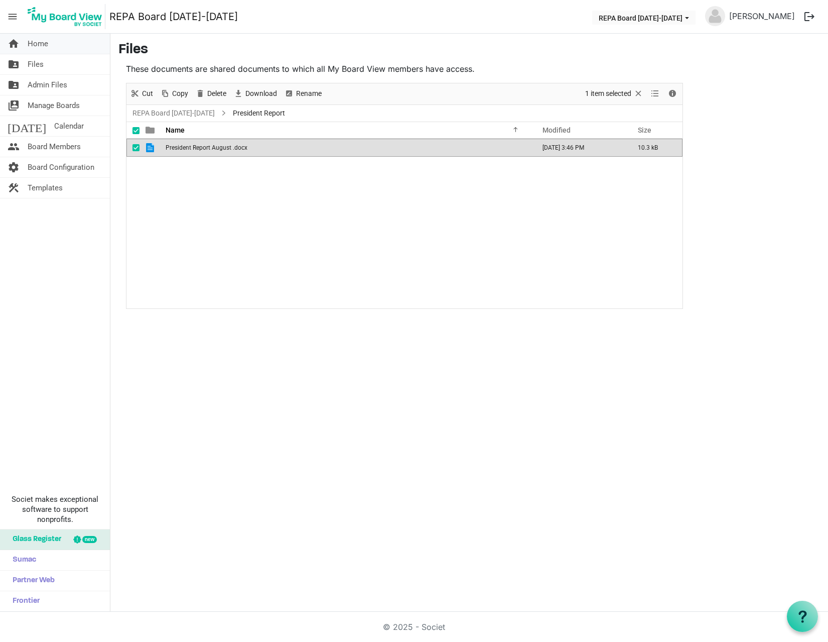
click at [46, 47] on span "Home" at bounding box center [38, 44] width 21 height 20
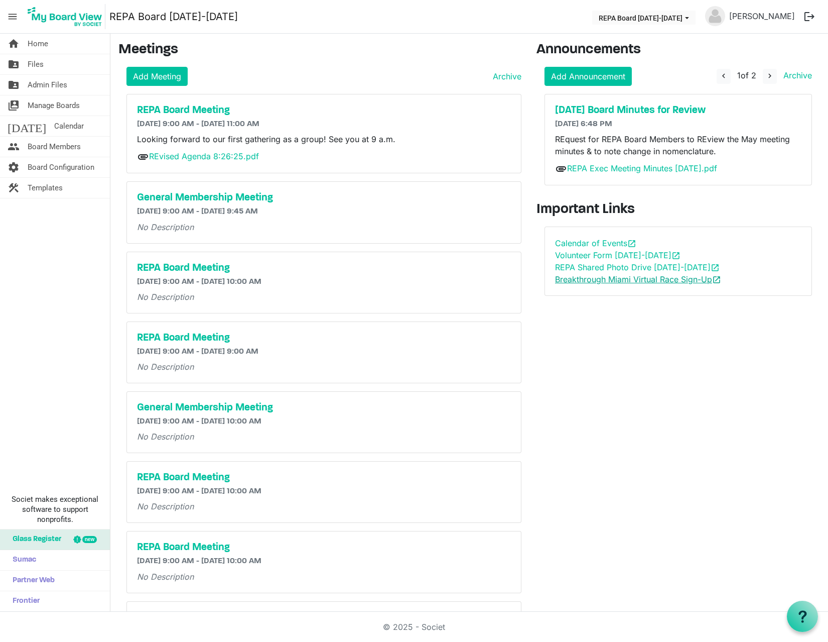
click at [573, 278] on link "Breakthrough Miami Virtual Race Sign-Up open_in_new" at bounding box center [638, 279] width 166 height 10
